Goal: Navigation & Orientation: Find specific page/section

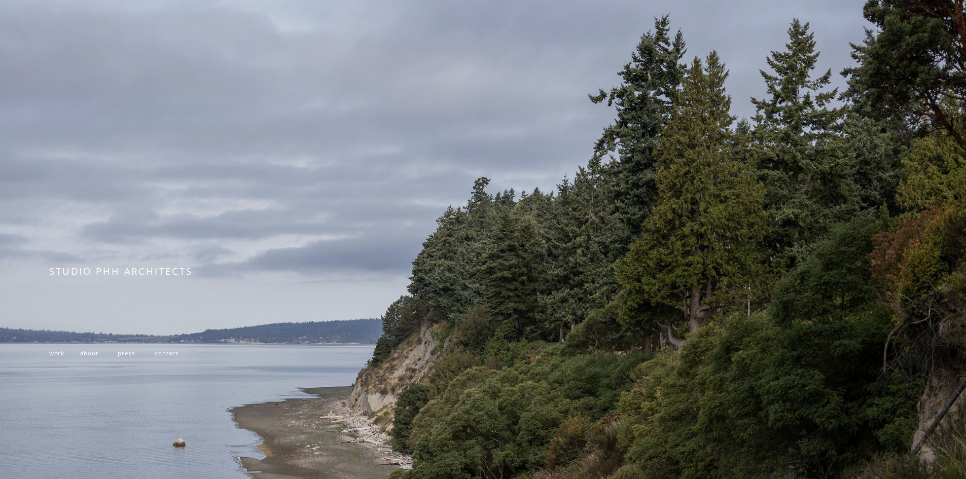
click at [58, 354] on span "work" at bounding box center [56, 353] width 15 height 8
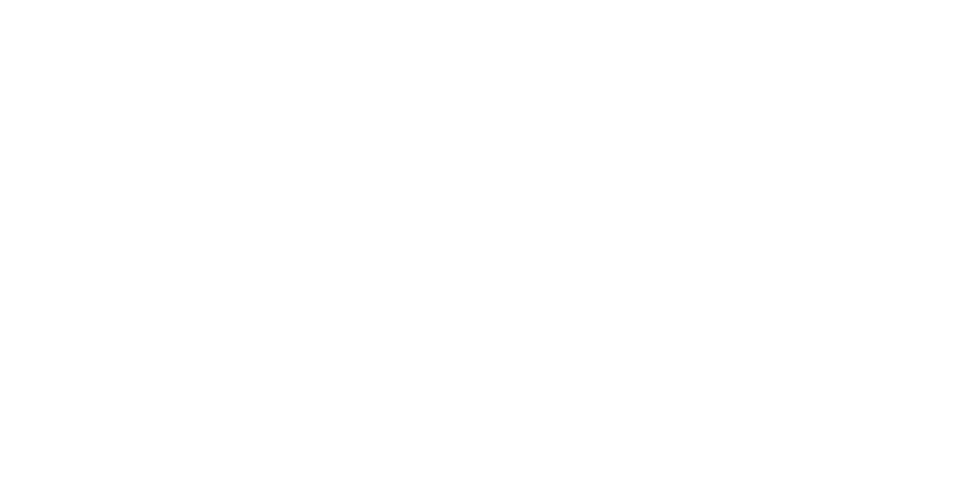
scroll to position [1622, 0]
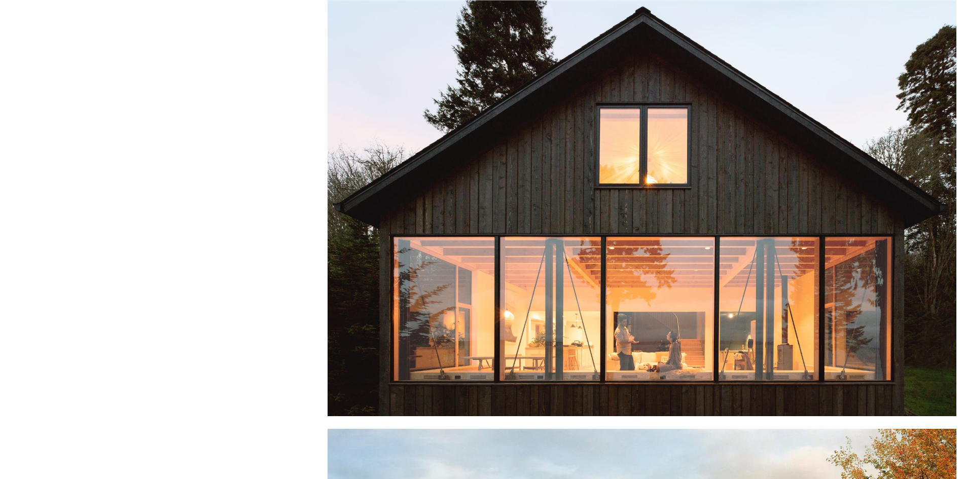
click at [709, 291] on div at bounding box center [642, 208] width 629 height 417
